Goal: Navigation & Orientation: Find specific page/section

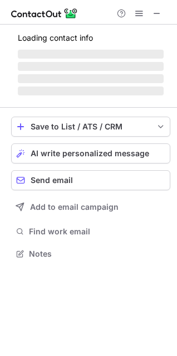
scroll to position [252, 177]
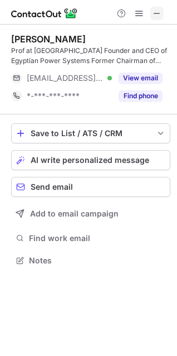
click at [157, 16] on span at bounding box center [157, 13] width 9 height 9
